Goal: Find specific page/section: Find specific page/section

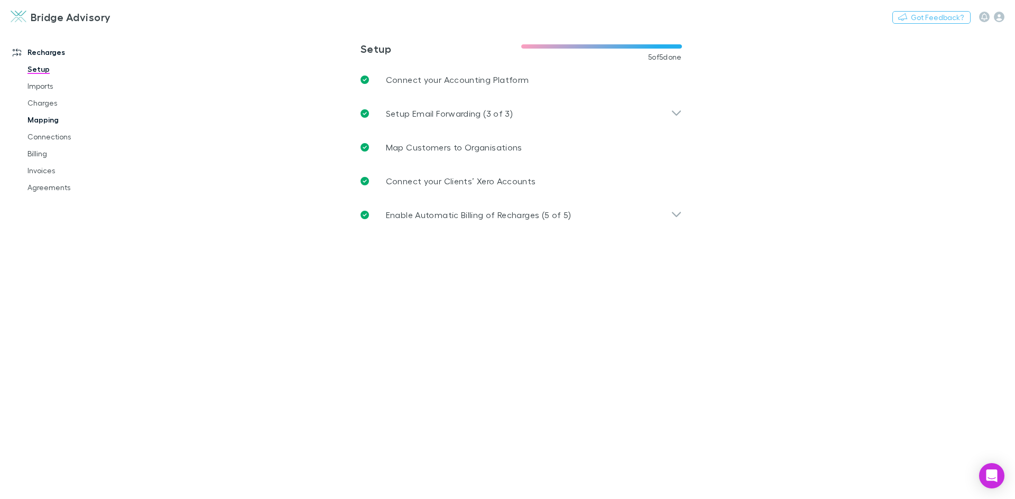
drag, startPoint x: 46, startPoint y: 120, endPoint x: 64, endPoint y: 114, distance: 19.2
click at [46, 120] on link "Mapping" at bounding box center [80, 119] width 126 height 17
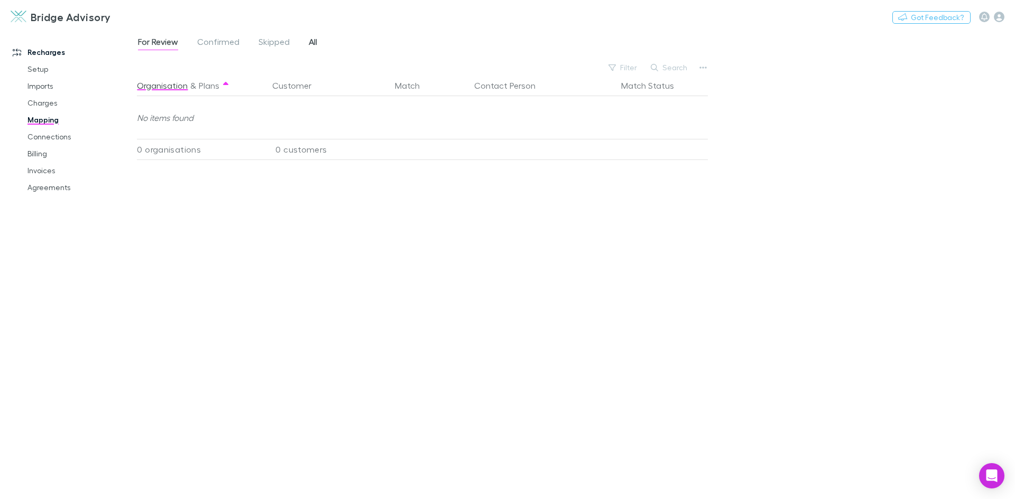
click at [311, 44] on span "All" at bounding box center [313, 43] width 8 height 14
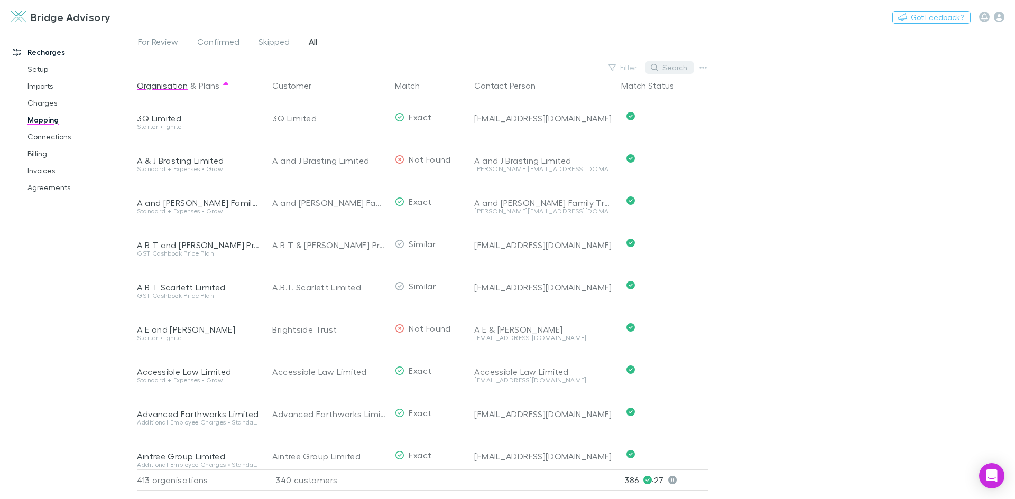
click at [670, 69] on button "Search" at bounding box center [669, 67] width 48 height 13
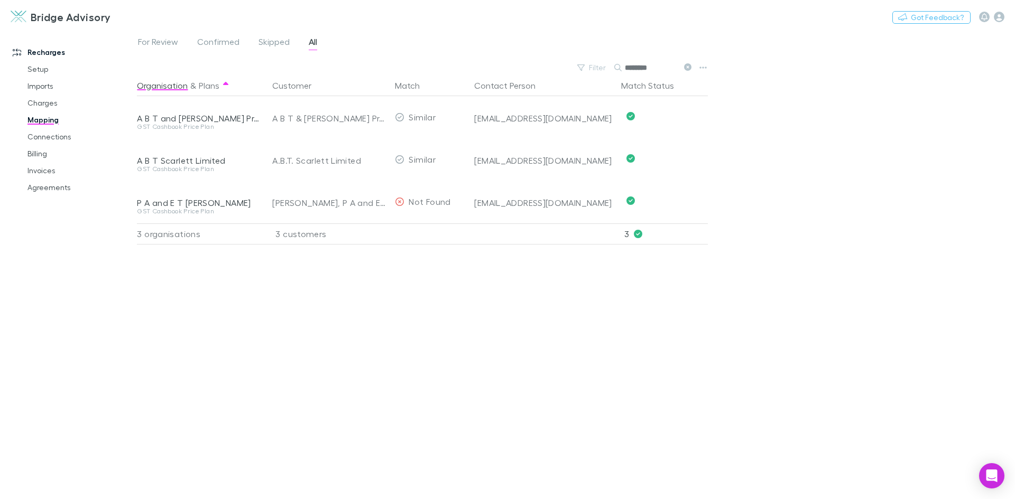
type input "********"
click at [43, 168] on link "Invoices" at bounding box center [80, 170] width 126 height 17
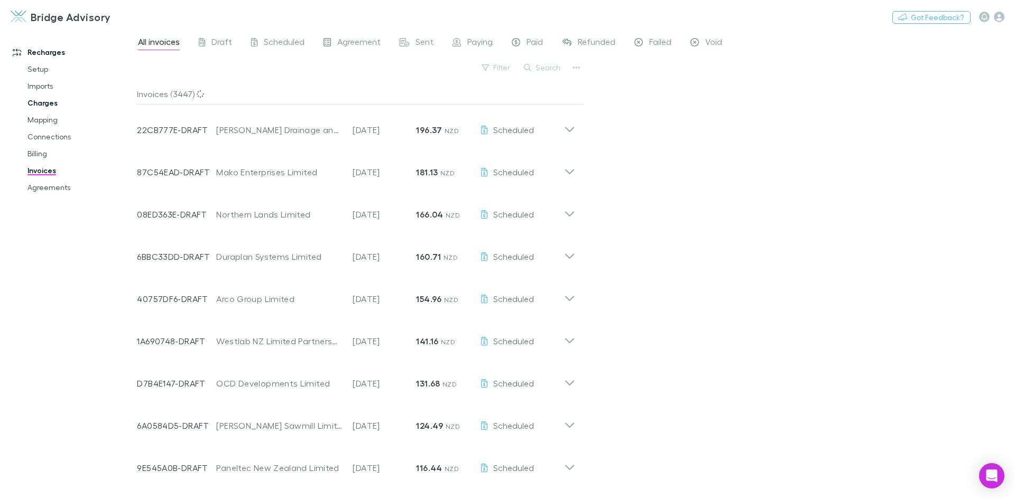
click at [44, 105] on link "Charges" at bounding box center [80, 103] width 126 height 17
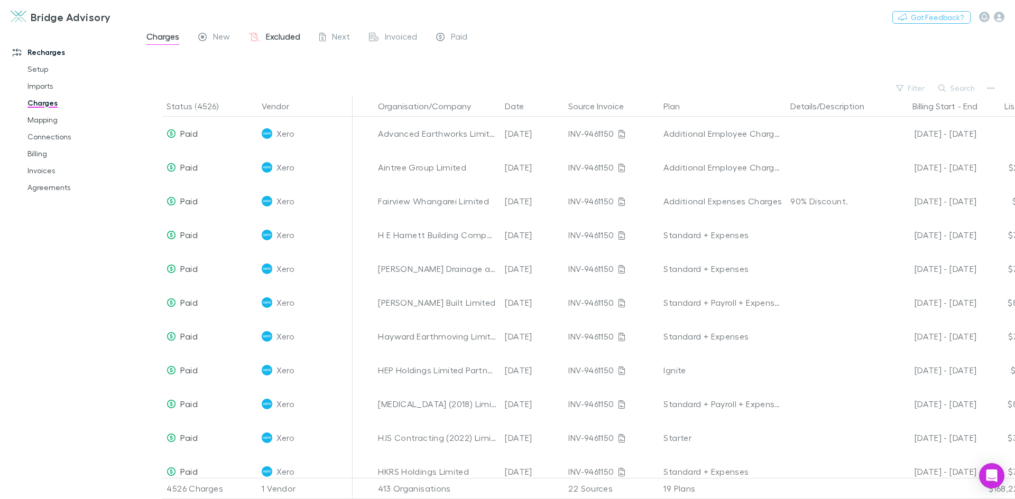
click at [279, 36] on span "Excluded" at bounding box center [283, 38] width 34 height 14
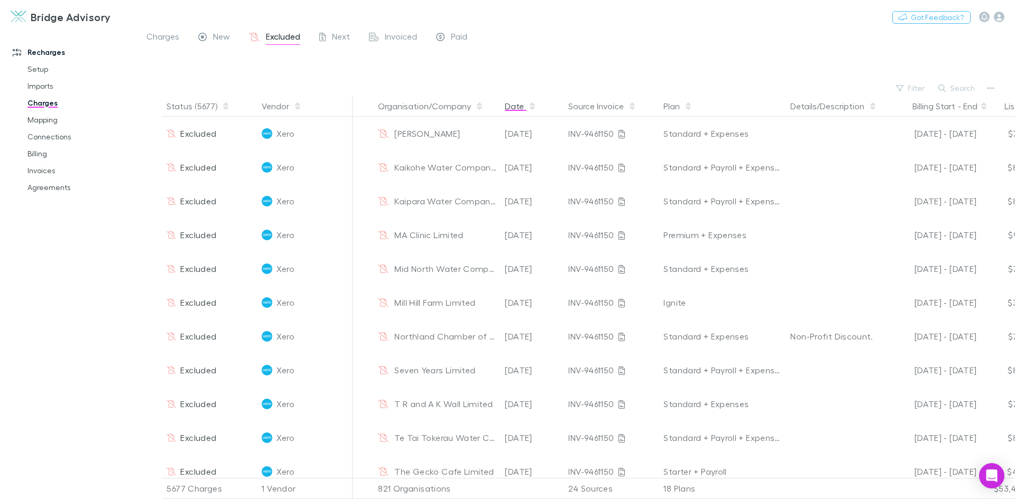
click at [513, 109] on button "Date" at bounding box center [521, 106] width 32 height 21
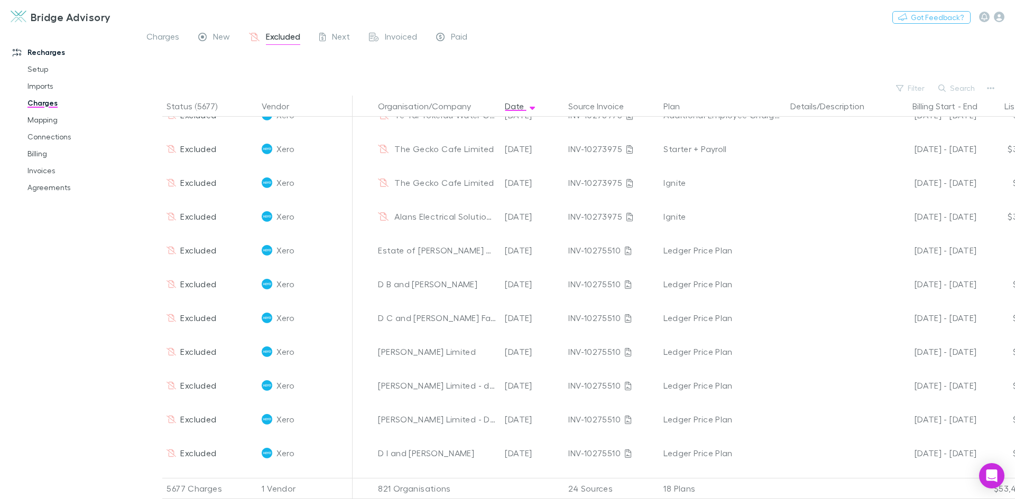
scroll to position [423, 0]
click at [952, 90] on button "Search" at bounding box center [957, 88] width 48 height 13
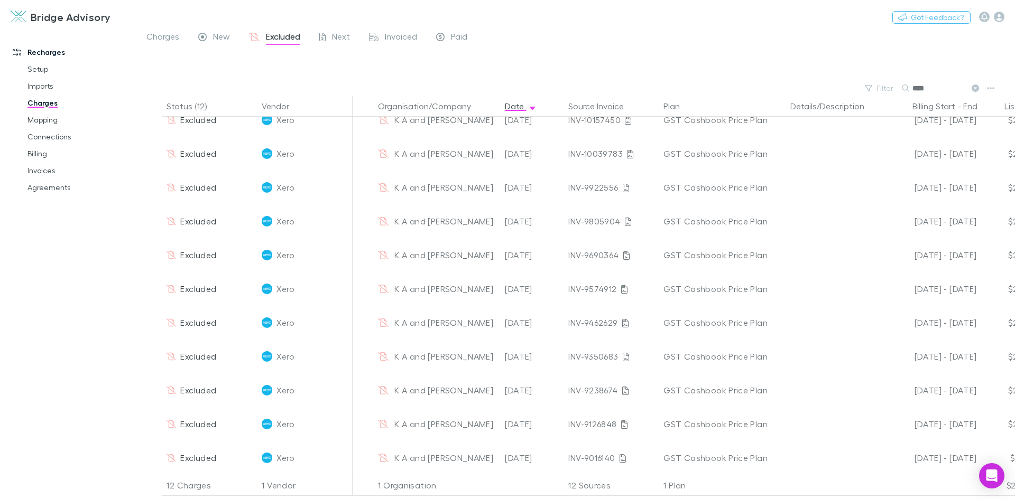
scroll to position [0, 0]
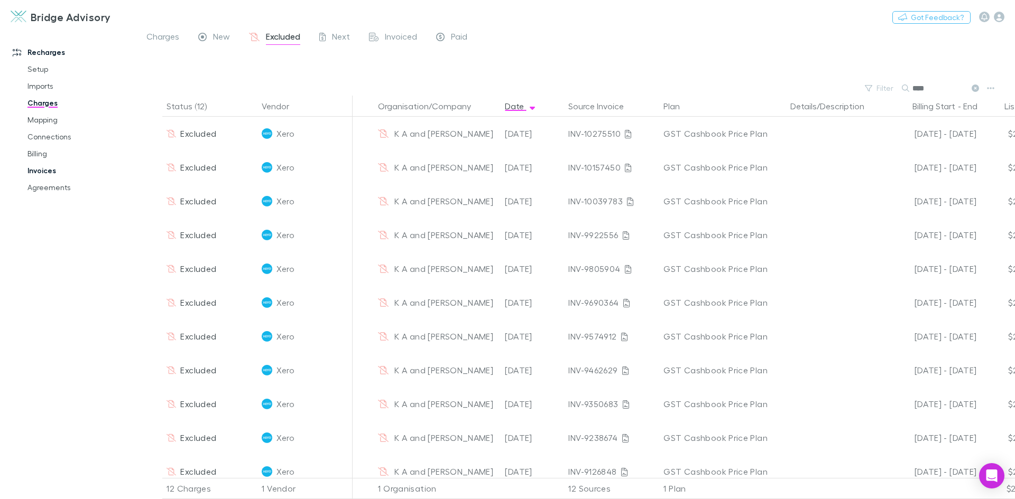
type input "****"
click at [44, 166] on link "Invoices" at bounding box center [80, 170] width 126 height 17
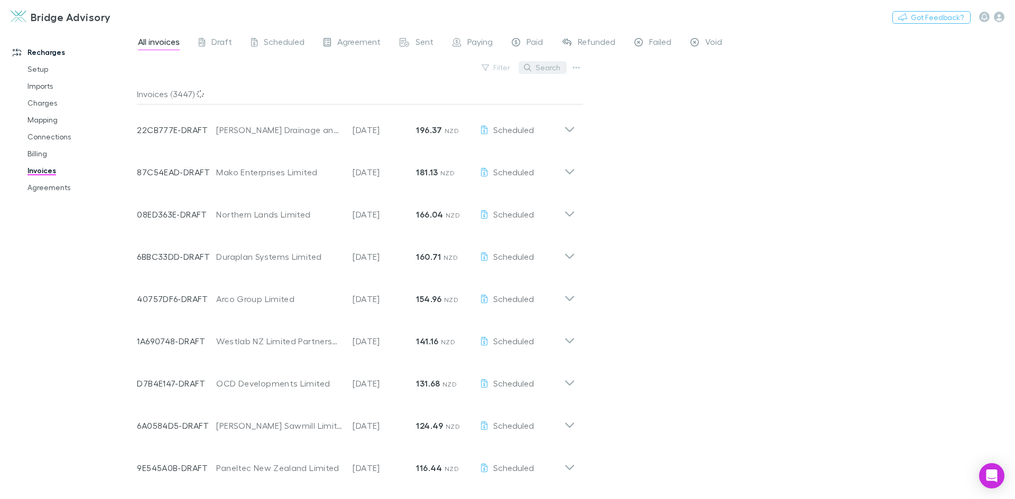
click at [552, 66] on button "Search" at bounding box center [542, 67] width 48 height 13
type input "***"
click at [273, 43] on span "Scheduled" at bounding box center [284, 43] width 41 height 14
click at [542, 64] on button "Search" at bounding box center [542, 67] width 48 height 13
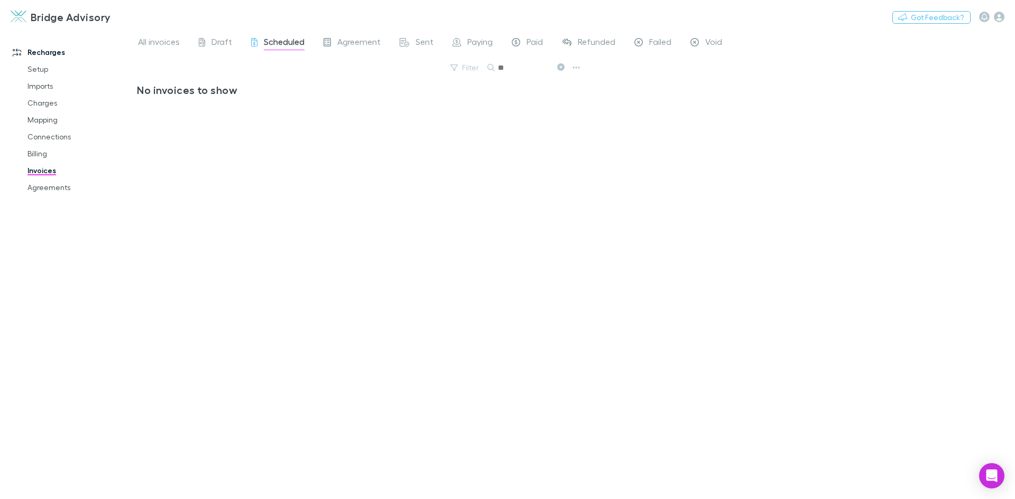
type input "*"
type input "****"
click at [39, 117] on link "Mapping" at bounding box center [80, 119] width 126 height 17
